Goal: Information Seeking & Learning: Learn about a topic

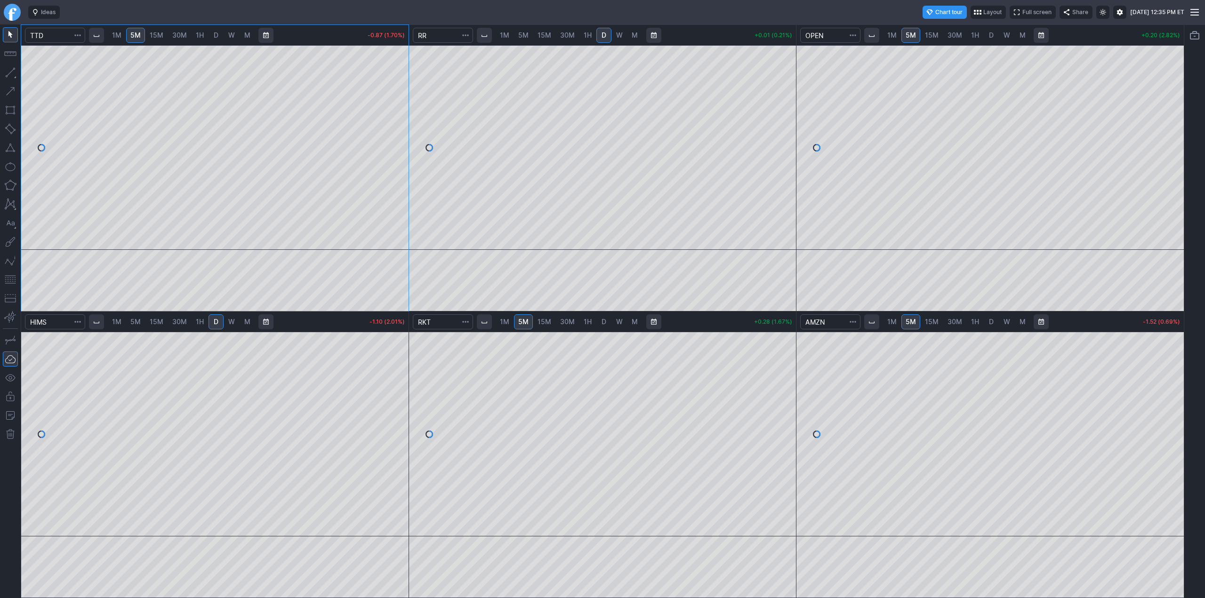
click at [14, 12] on link "Finviz.com" at bounding box center [12, 12] width 17 height 17
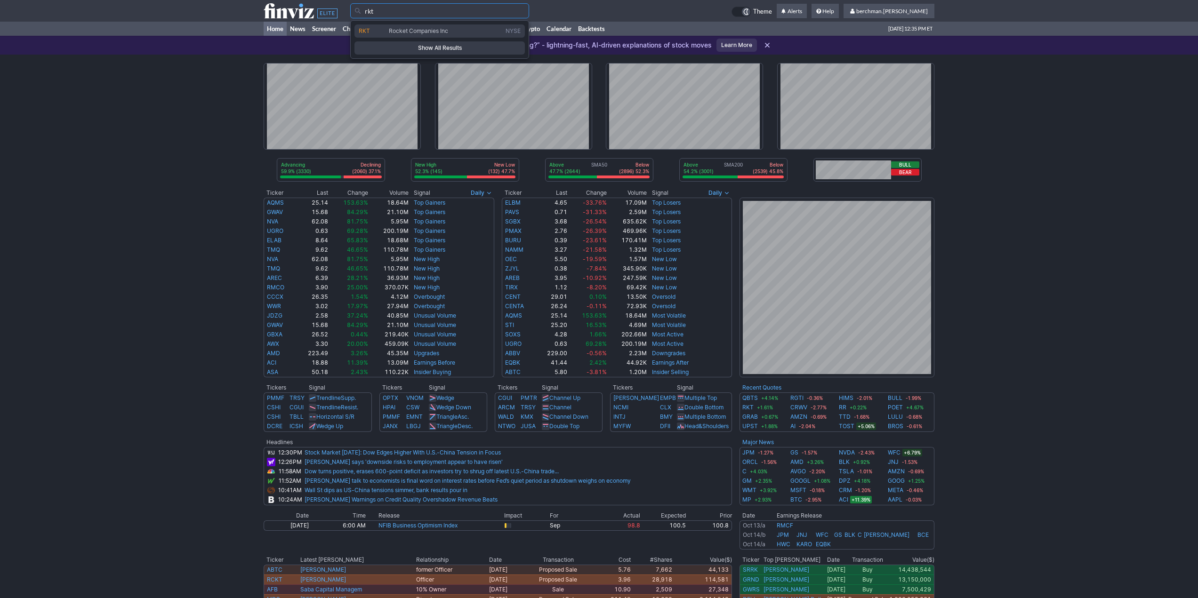
click at [412, 29] on span "Rocket Companies Inc" at bounding box center [418, 30] width 59 height 7
type input "RKT"
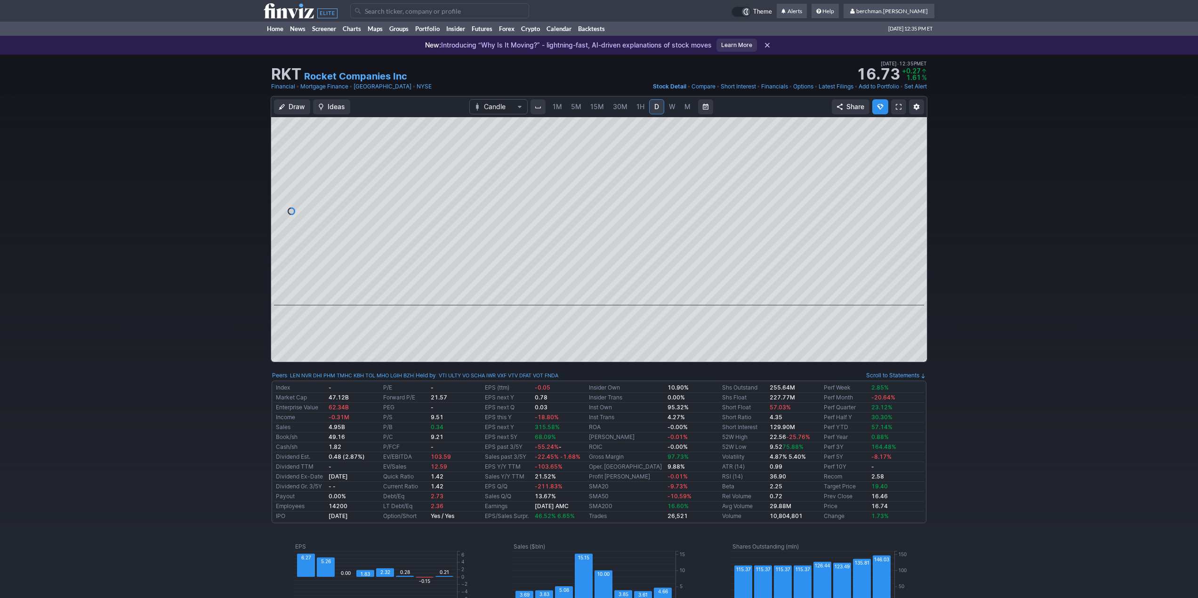
click at [578, 106] on span "5M" at bounding box center [576, 107] width 10 height 8
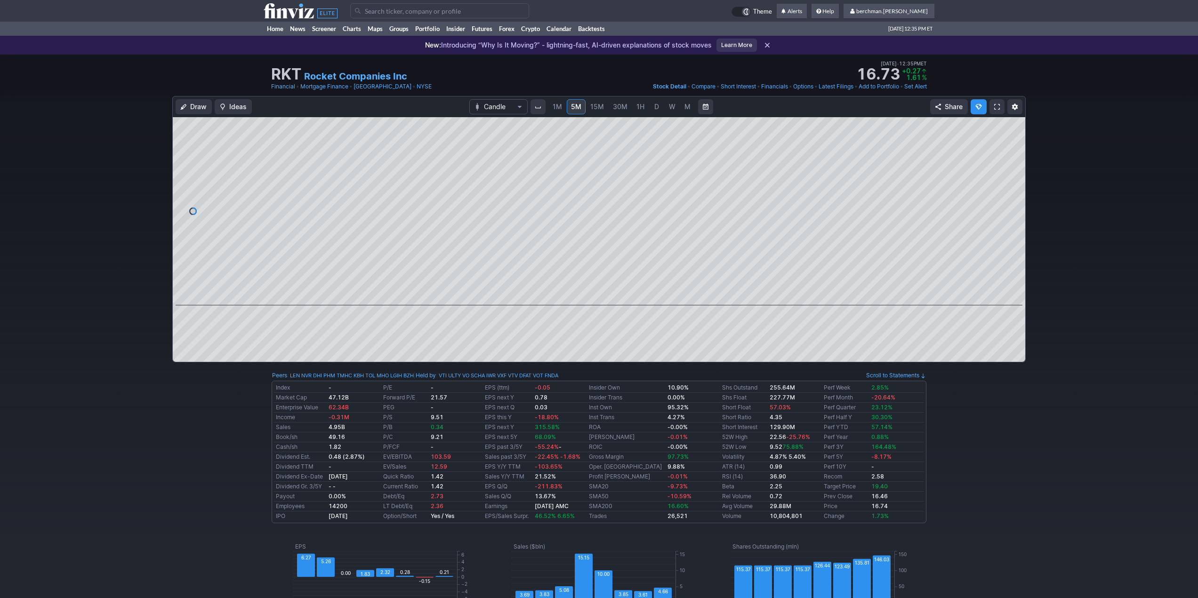
click at [650, 106] on link "D" at bounding box center [656, 106] width 15 height 15
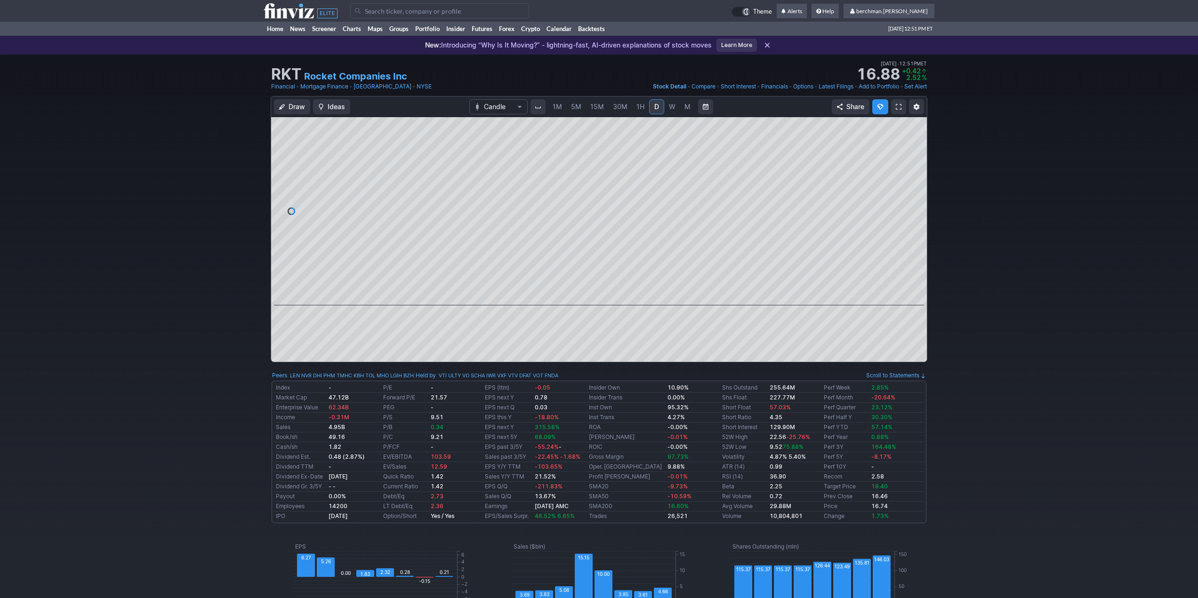
click at [579, 107] on span "5M" at bounding box center [576, 107] width 10 height 8
